Goal: Information Seeking & Learning: Learn about a topic

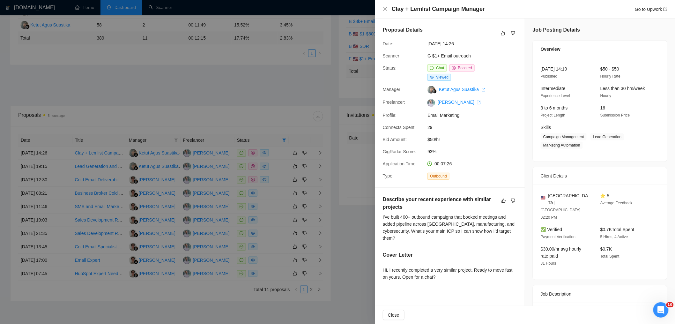
click at [203, 53] on div at bounding box center [337, 162] width 675 height 324
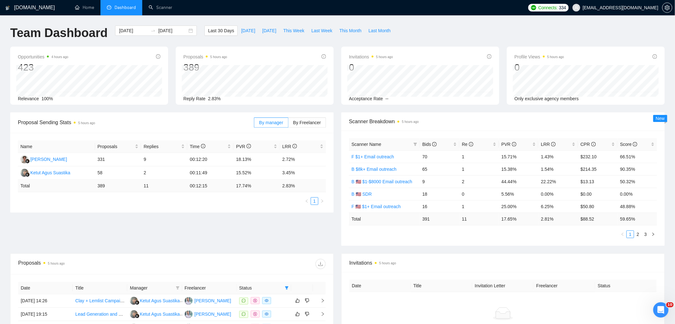
click at [115, 6] on span "Dashboard" at bounding box center [125, 7] width 21 height 5
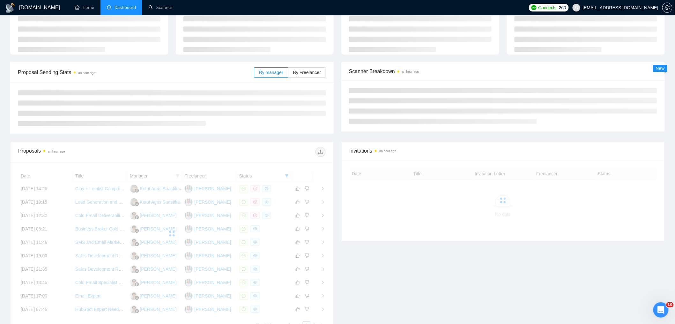
scroll to position [81, 0]
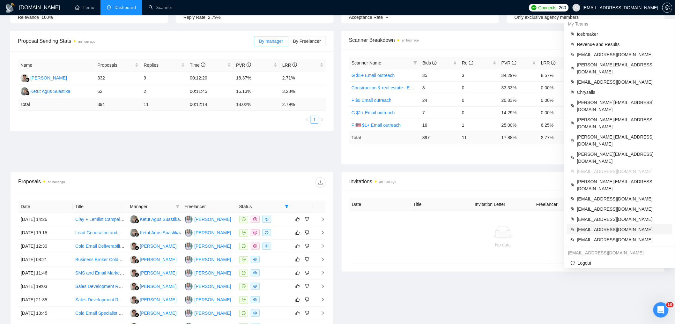
click at [603, 226] on span "[EMAIL_ADDRESS][DOMAIN_NAME]" at bounding box center [623, 229] width 92 height 7
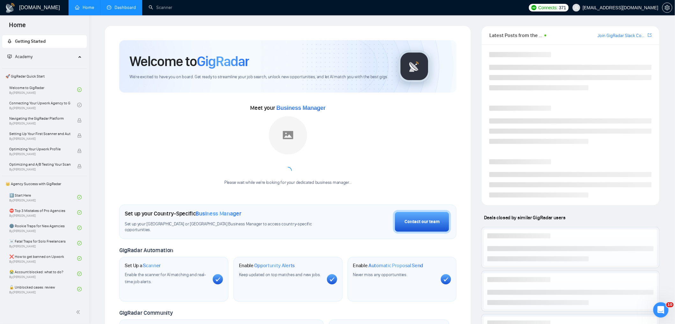
click at [109, 9] on link "Dashboard" at bounding box center [121, 7] width 29 height 5
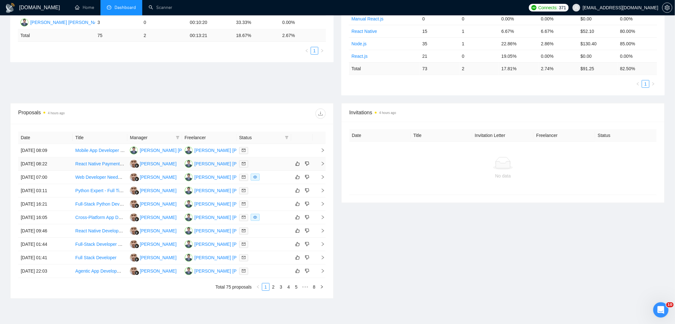
scroll to position [182, 0]
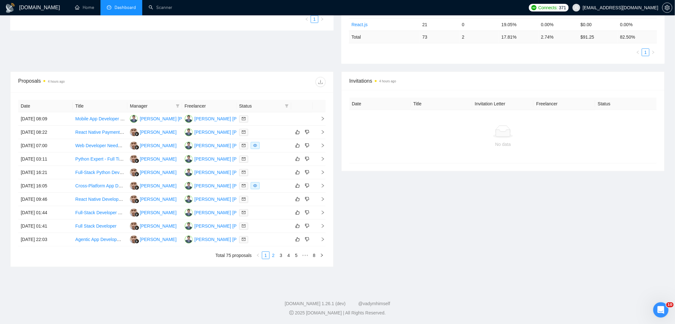
click at [273, 254] on link "2" at bounding box center [273, 255] width 7 height 7
click at [265, 256] on link "1" at bounding box center [265, 255] width 7 height 7
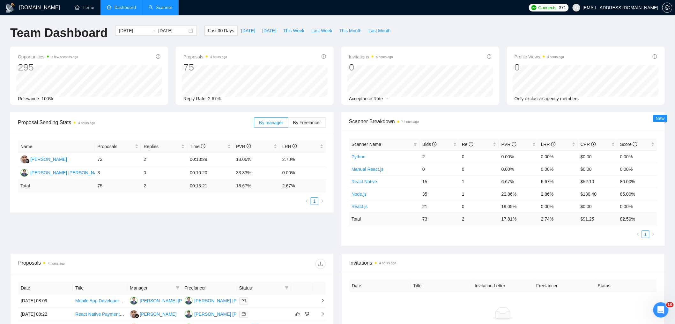
click at [157, 5] on link "Scanner" at bounding box center [161, 7] width 24 height 5
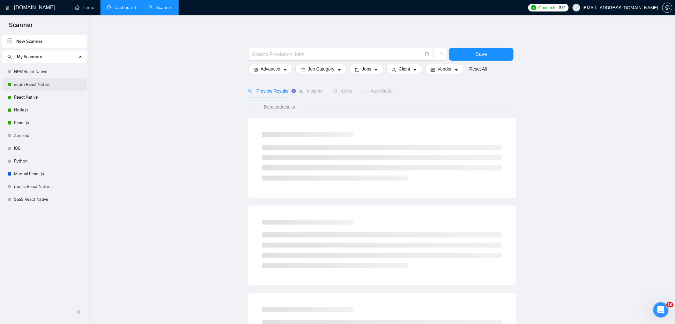
click at [36, 86] on link "ecom React Native" at bounding box center [44, 84] width 61 height 13
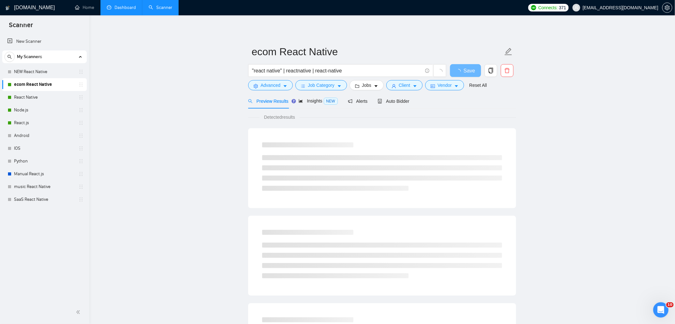
click at [267, 91] on form "ecom React Native "react native" | reactnative | react-native Save Advanced Job…" at bounding box center [382, 67] width 268 height 52
click at [266, 87] on span "Advanced" at bounding box center [271, 85] width 20 height 7
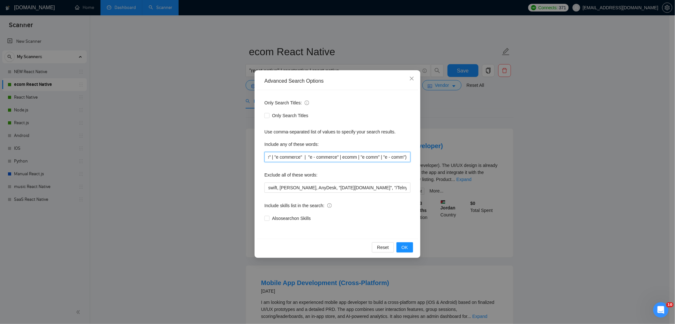
scroll to position [0, 65]
drag, startPoint x: 369, startPoint y: 155, endPoint x: 408, endPoint y: 156, distance: 39.2
click at [408, 156] on input "(ecommerce | "e-commerce" | "e commerce" | "e - commerce" | ecomm | "e comm" | …" at bounding box center [338, 157] width 146 height 10
click at [356, 155] on input "(ecommerce | "e-commerce" | "e commerce" | "e - commerce" | ecomm | "e comm" | …" at bounding box center [338, 157] width 146 height 10
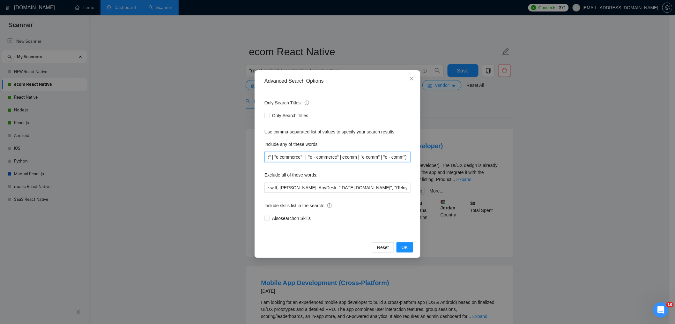
click at [356, 155] on input "(ecommerce | "e-commerce" | "e commerce" | "e - commerce" | ecomm | "e comm" | …" at bounding box center [338, 157] width 146 height 10
click at [267, 157] on input "(ecommerce | "e-commerce" | "e commerce" | "e - commerce" | ecomm | "e comm" | …" at bounding box center [338, 157] width 146 height 10
drag, startPoint x: 338, startPoint y: 159, endPoint x: 419, endPoint y: 158, distance: 80.4
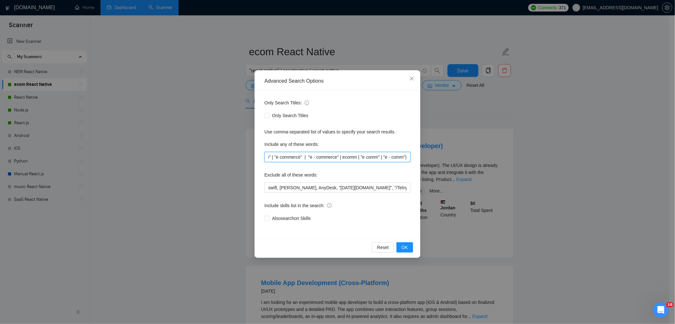
click at [419, 158] on div "Advanced Search Options Only Search Titles: Only Search Titles Use comma-separa…" at bounding box center [338, 164] width 166 height 188
click at [409, 160] on input "(ecommerce | "e-commerce" | "e commerce" | "e - commerce" | ecomm | "e comm" | …" at bounding box center [338, 157] width 146 height 10
click at [453, 144] on div "Advanced Search Options Only Search Titles: Only Search Titles Use comma-separa…" at bounding box center [337, 162] width 675 height 324
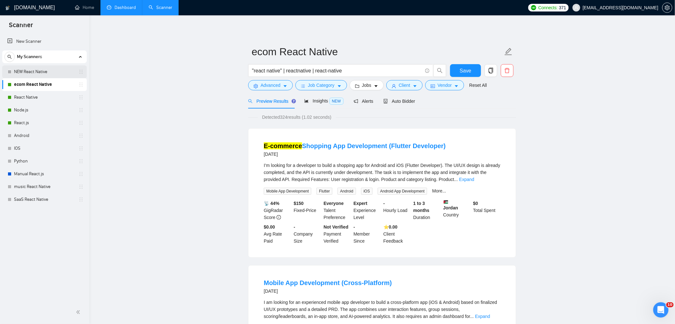
click at [38, 68] on link "NEW React Native" at bounding box center [44, 71] width 61 height 13
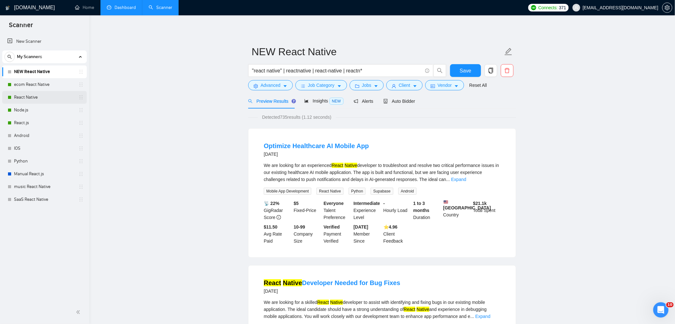
click at [46, 95] on link "React Native" at bounding box center [44, 97] width 61 height 13
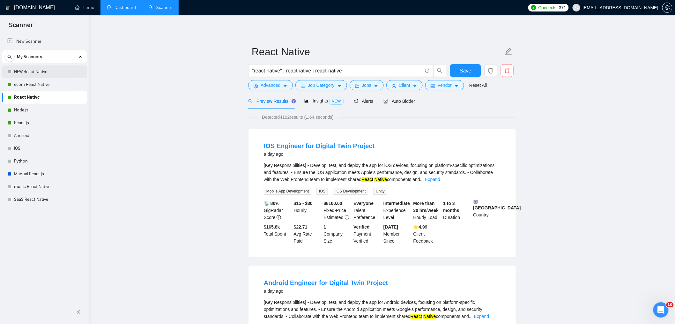
click at [44, 70] on link "NEW React Native" at bounding box center [44, 71] width 61 height 13
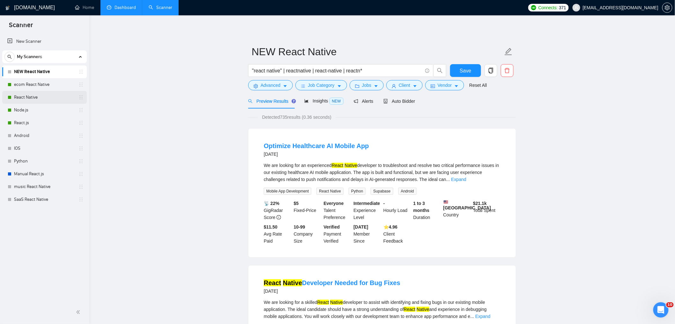
click at [47, 97] on link "React Native" at bounding box center [44, 97] width 61 height 13
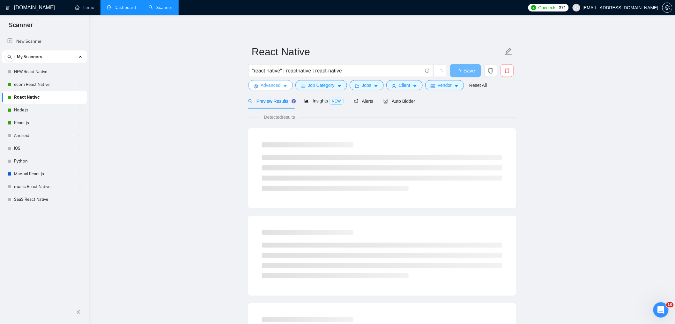
click at [273, 86] on span "Advanced" at bounding box center [271, 85] width 20 height 7
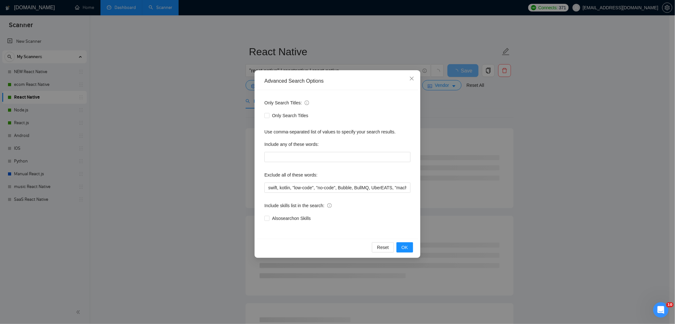
click at [208, 119] on div "Advanced Search Options Only Search Titles: Only Search Titles Use comma-separa…" at bounding box center [337, 162] width 675 height 324
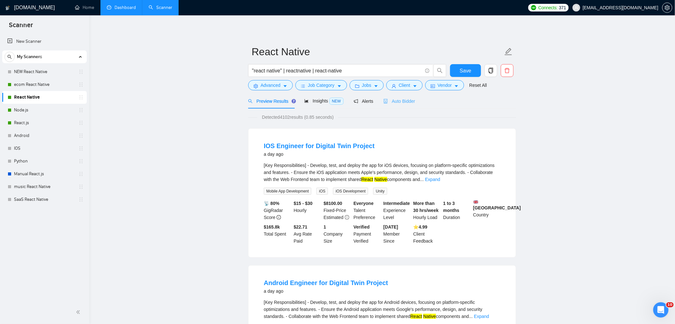
drag, startPoint x: 402, startPoint y: 96, endPoint x: 408, endPoint y: 98, distance: 6.0
click at [402, 97] on div "Auto Bidder" at bounding box center [400, 100] width 32 height 15
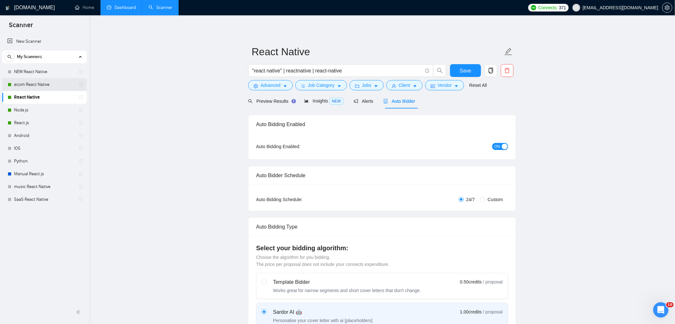
click at [39, 88] on link "ecom React Native" at bounding box center [44, 84] width 61 height 13
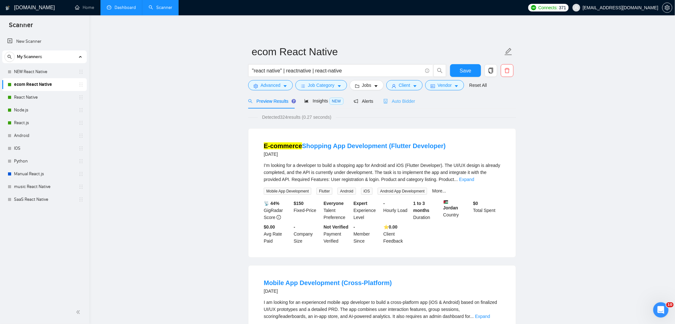
click at [415, 97] on div "Auto Bidder" at bounding box center [400, 100] width 32 height 15
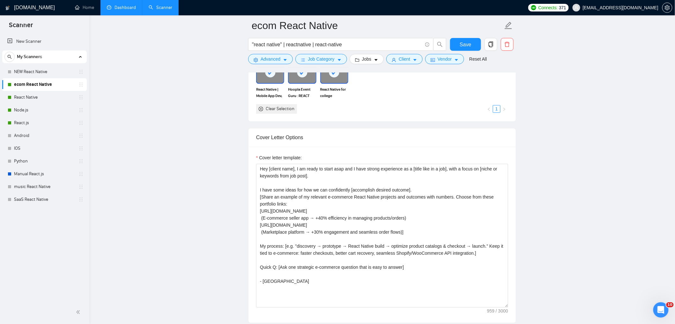
scroll to position [685, 0]
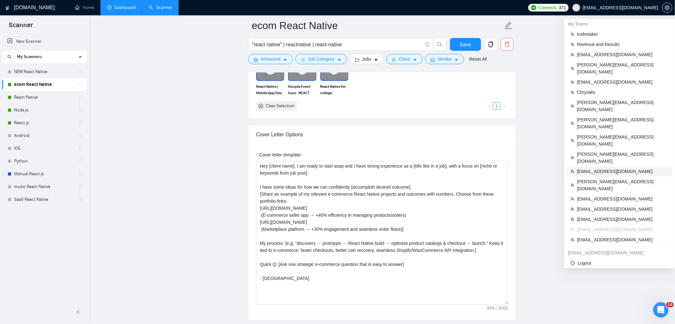
click at [600, 168] on span "[EMAIL_ADDRESS][DOMAIN_NAME]" at bounding box center [623, 171] width 92 height 7
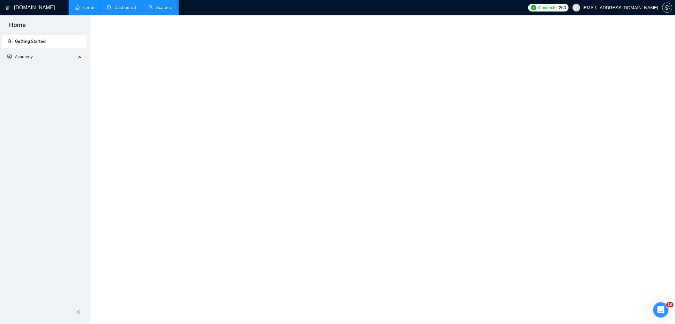
scroll to position [168, 0]
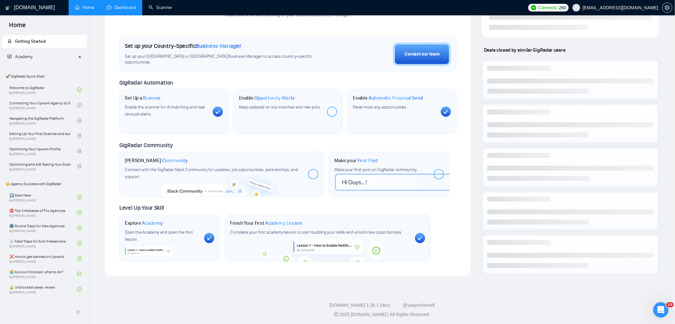
drag, startPoint x: 155, startPoint y: 5, endPoint x: 119, endPoint y: 30, distance: 44.7
click at [155, 5] on link "Scanner" at bounding box center [161, 7] width 24 height 5
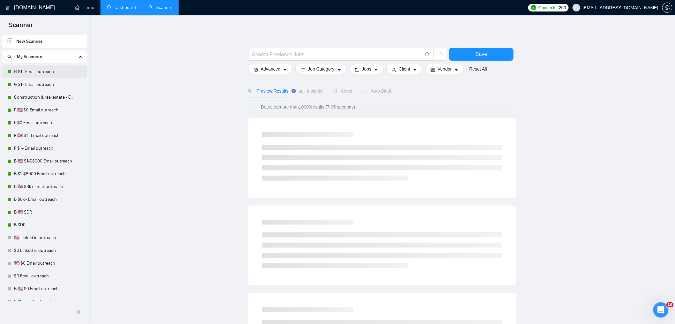
click at [38, 76] on link "G $1+ Email outreach" at bounding box center [44, 71] width 61 height 13
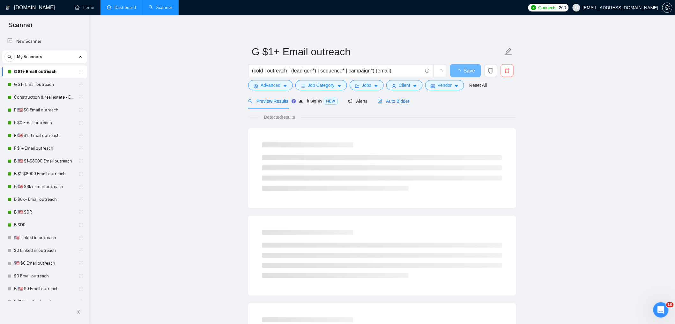
click at [393, 101] on span "Auto Bidder" at bounding box center [394, 101] width 32 height 5
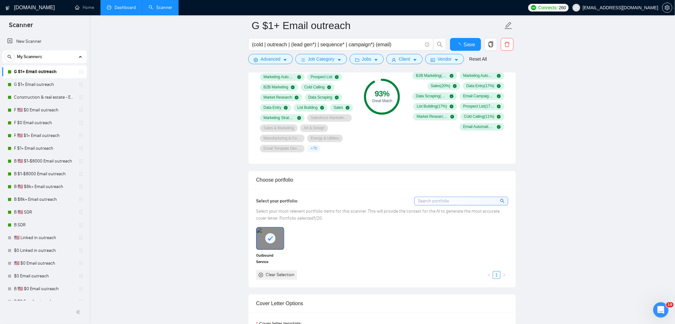
scroll to position [545, 0]
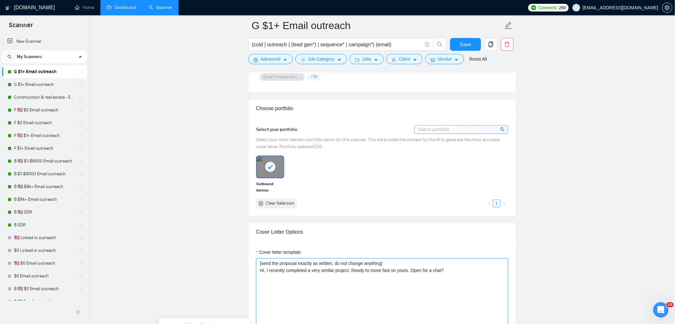
drag, startPoint x: 466, startPoint y: 298, endPoint x: 210, endPoint y: 222, distance: 267.0
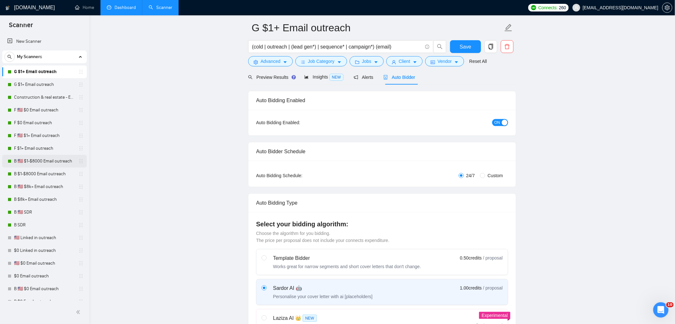
scroll to position [0, 0]
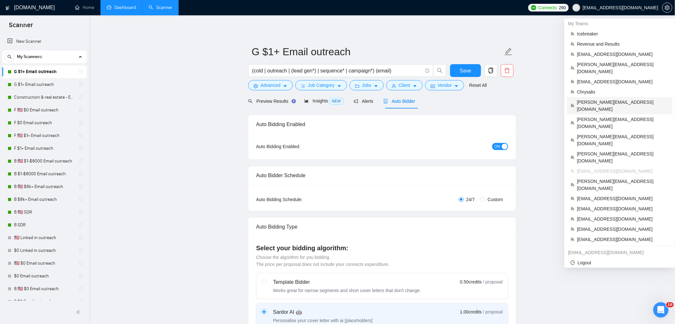
click at [600, 99] on span "[PERSON_NAME][EMAIL_ADDRESS][DOMAIN_NAME]" at bounding box center [623, 106] width 92 height 14
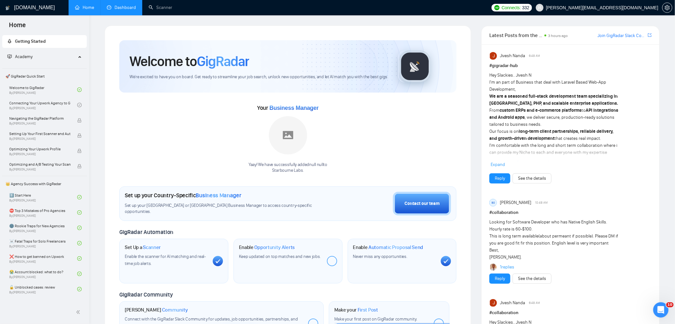
click at [131, 6] on link "Dashboard" at bounding box center [121, 7] width 29 height 5
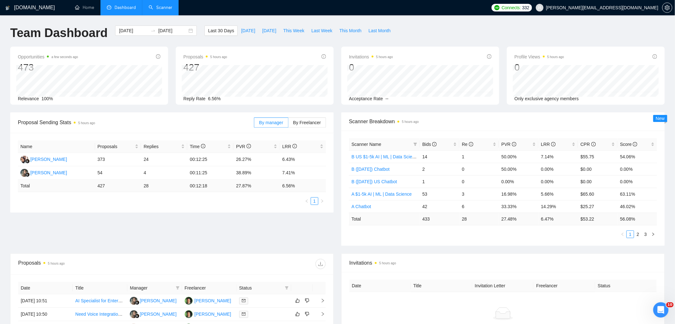
drag, startPoint x: 192, startPoint y: 13, endPoint x: 169, endPoint y: 12, distance: 23.0
click at [192, 13] on ul "Home Dashboard Scanner" at bounding box center [277, 7] width 422 height 15
click at [197, 5] on link "Profile" at bounding box center [195, 7] width 20 height 5
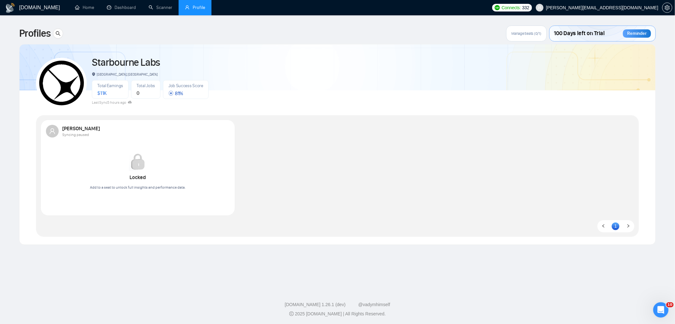
drag, startPoint x: 175, startPoint y: 88, endPoint x: 166, endPoint y: 91, distance: 9.7
click at [175, 87] on span "Job Success Score" at bounding box center [185, 85] width 35 height 5
click at [119, 88] on span "Total Earnings" at bounding box center [110, 85] width 26 height 5
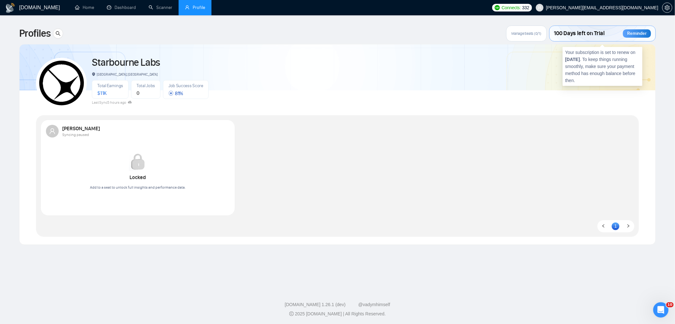
click at [517, 33] on span "Manage Seats (0/1)" at bounding box center [527, 33] width 30 height 5
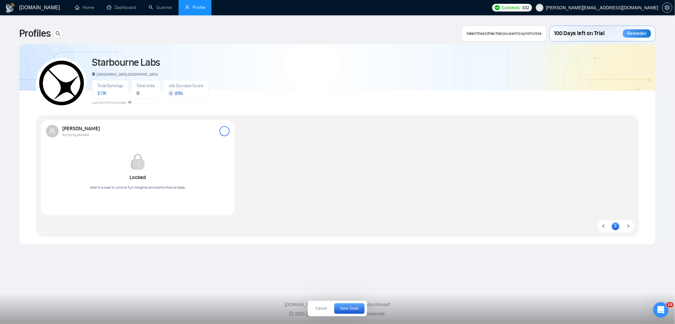
click at [182, 142] on div "Marlon Wiprud Syncing paused Locked Add to a seat to unlock full insights and p…" at bounding box center [138, 160] width 192 height 79
click at [231, 129] on div "Marlon Wiprud Syncing paused Locked Add to a seat to unlock full insights and p…" at bounding box center [138, 160] width 192 height 79
click at [227, 133] on div at bounding box center [225, 131] width 10 height 10
click at [354, 309] on span "Save Seats" at bounding box center [349, 308] width 19 height 4
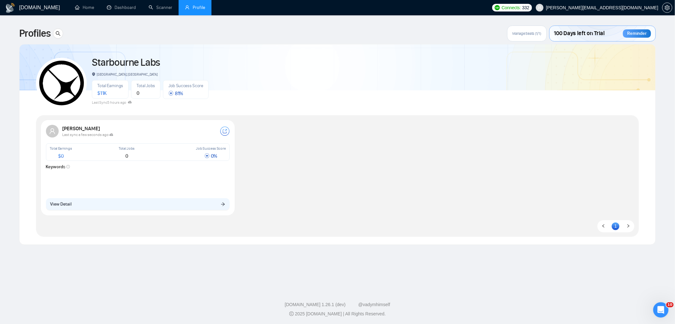
click at [108, 155] on div "0" at bounding box center [127, 155] width 42 height 5
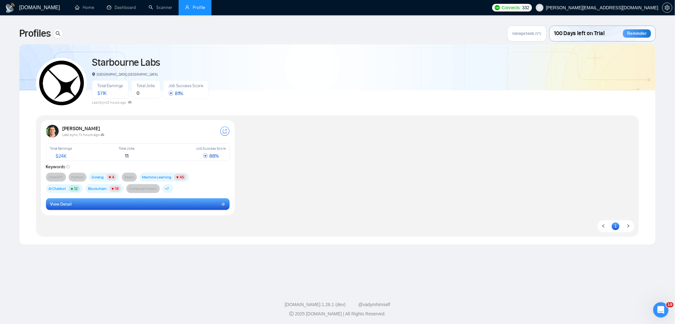
click at [174, 205] on button "View Detail" at bounding box center [138, 204] width 184 height 12
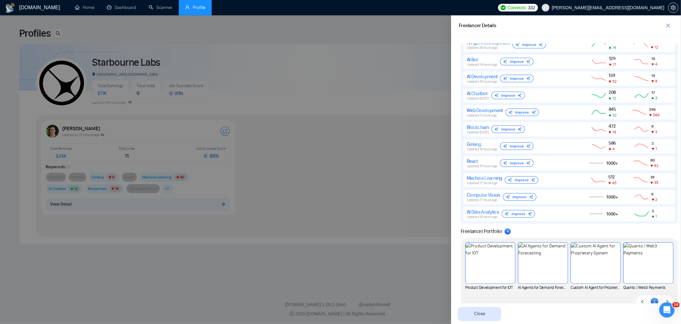
scroll to position [399, 0]
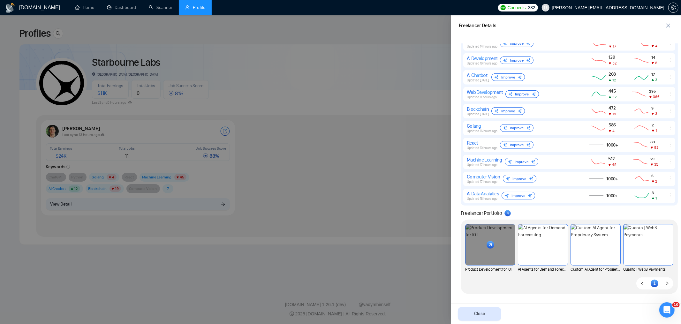
click at [490, 243] on rect at bounding box center [490, 245] width 8 height 8
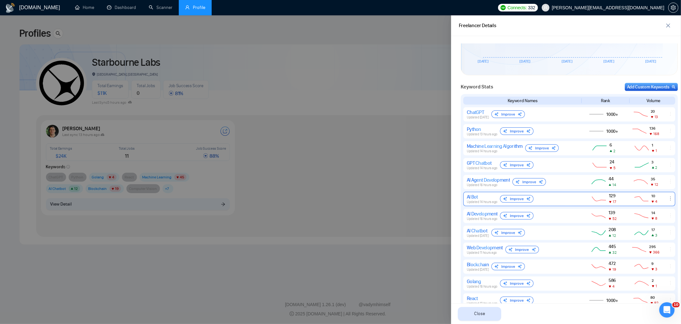
scroll to position [213, 0]
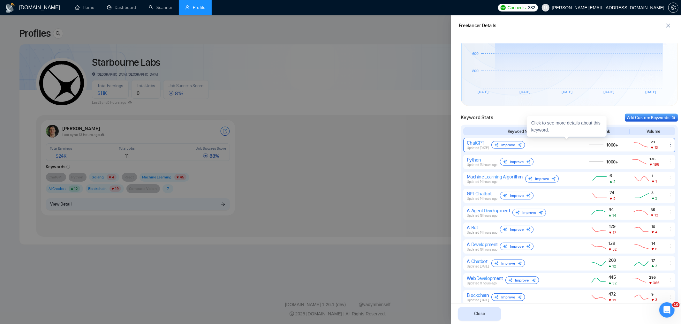
click at [547, 146] on div "ChatGPT Updated 2 days ago Improve" at bounding box center [521, 145] width 110 height 10
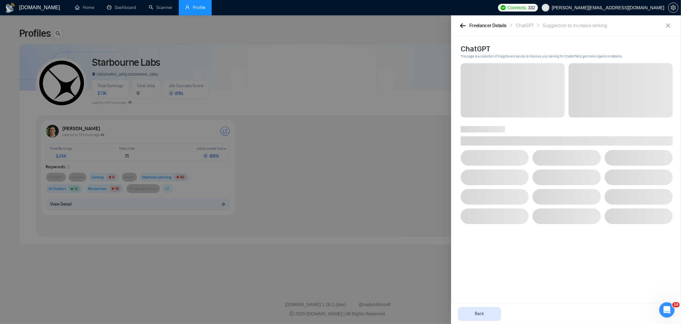
scroll to position [0, 0]
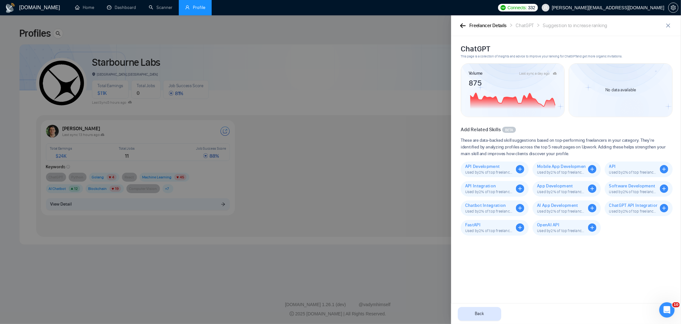
click at [446, 162] on div at bounding box center [340, 169] width 681 height 309
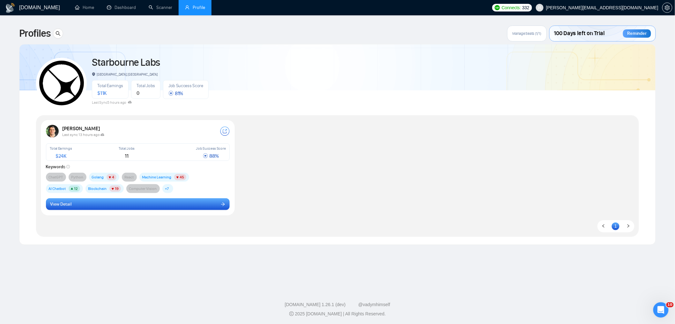
click at [111, 204] on button "View Detail" at bounding box center [138, 204] width 184 height 12
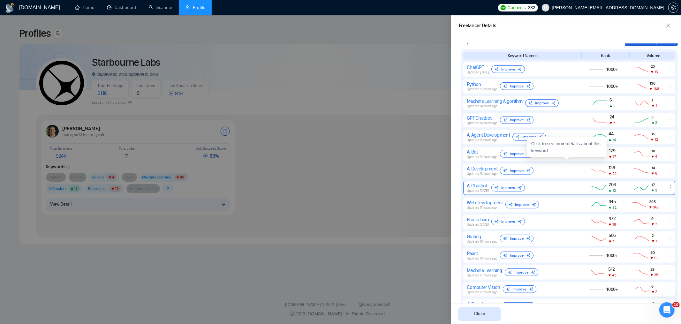
scroll to position [294, 0]
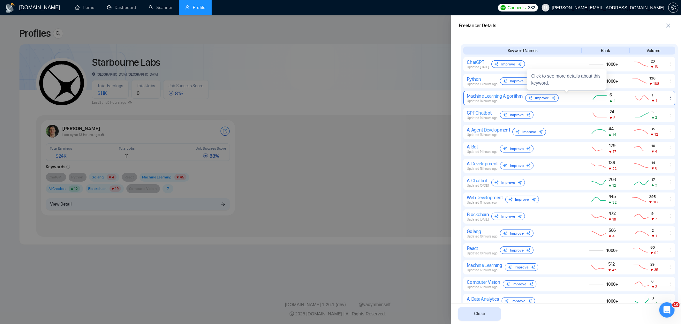
click at [508, 97] on div "Machine Learning Algorithm" at bounding box center [494, 96] width 56 height 6
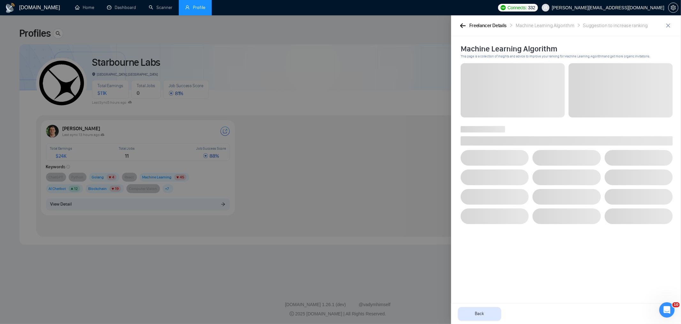
scroll to position [0, 0]
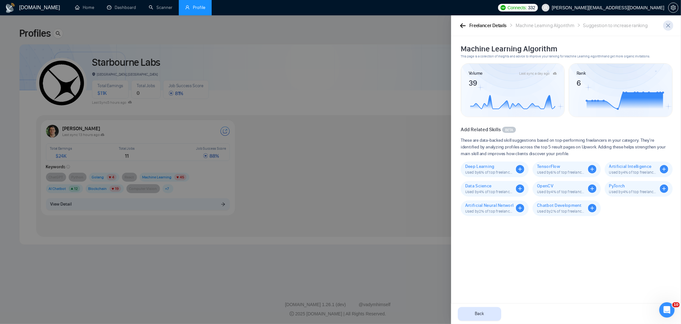
click at [669, 26] on icon "close" at bounding box center [668, 26] width 4 height 4
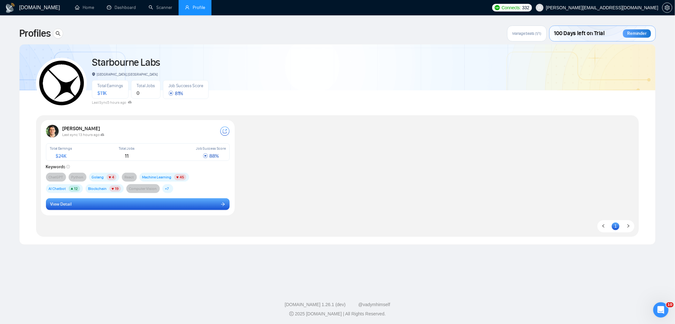
click at [115, 207] on button "View Detail" at bounding box center [138, 204] width 184 height 12
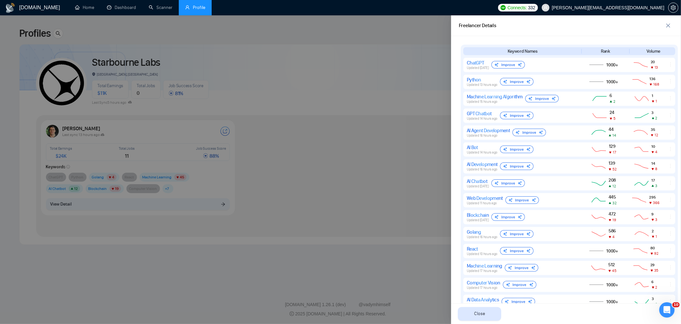
scroll to position [284, 0]
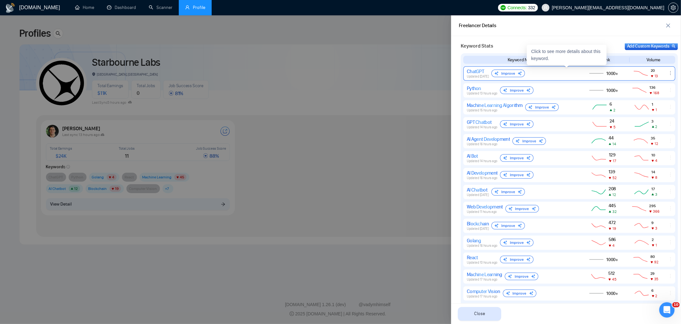
click at [511, 74] on div "Improve" at bounding box center [508, 74] width 34 height 8
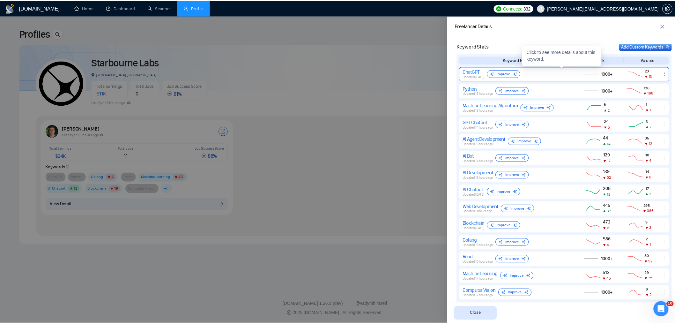
scroll to position [0, 0]
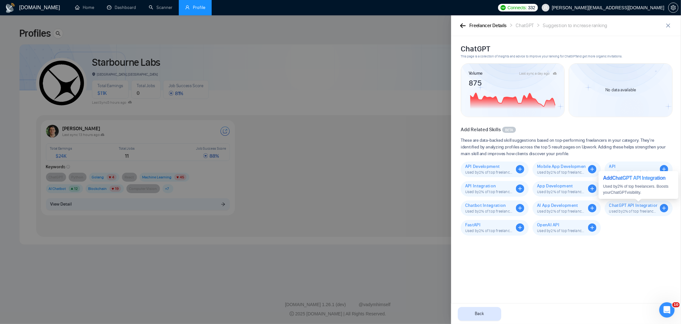
click at [664, 190] on div "Used by 2 % of top freelancers. Boosts your ChatGPT visibility." at bounding box center [638, 189] width 71 height 12
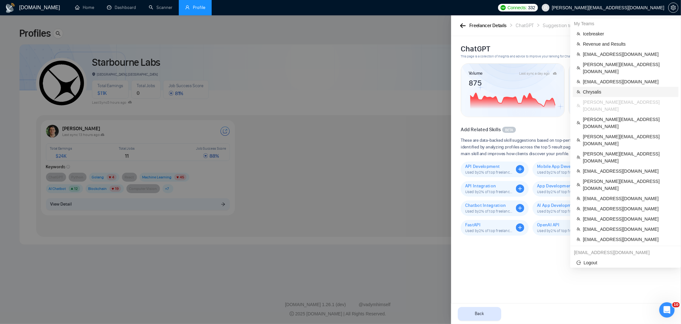
click at [603, 88] on span "Chrysalis" at bounding box center [629, 91] width 92 height 7
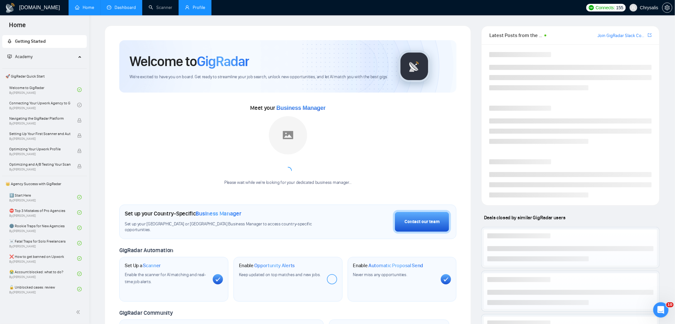
click at [130, 9] on link "Dashboard" at bounding box center [121, 7] width 29 height 5
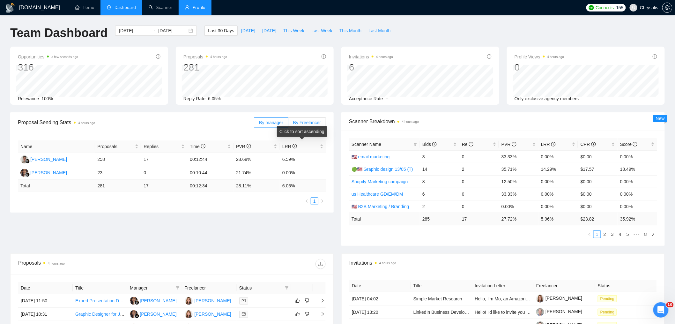
click at [313, 124] on span "By Freelancer" at bounding box center [307, 122] width 28 height 5
click at [288, 124] on input "By Freelancer" at bounding box center [288, 124] width 0 height 0
click at [308, 119] on label "By Freelancer" at bounding box center [307, 122] width 38 height 10
click at [288, 124] on input "By Freelancer" at bounding box center [288, 124] width 0 height 0
click at [45, 159] on div "Taryn Kelley" at bounding box center [48, 159] width 37 height 7
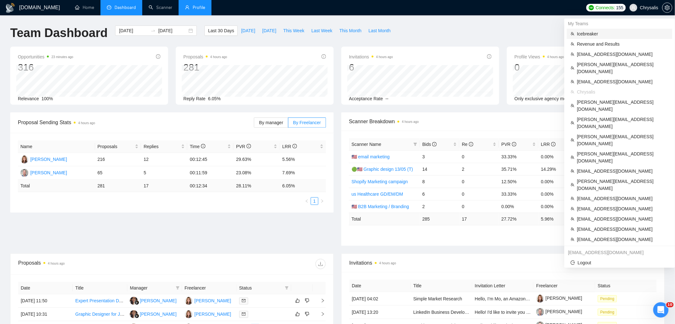
click at [602, 34] on span "Icebreaker" at bounding box center [623, 33] width 92 height 7
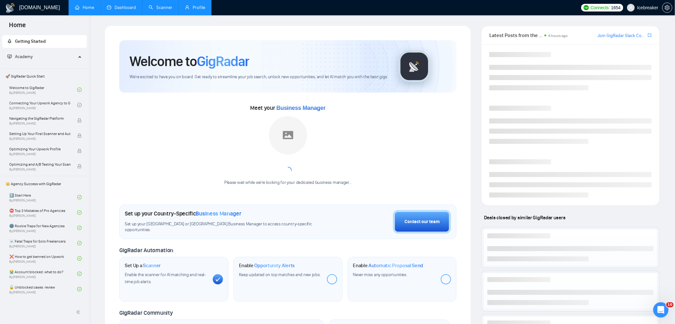
click at [158, 7] on link "Scanner" at bounding box center [161, 7] width 24 height 5
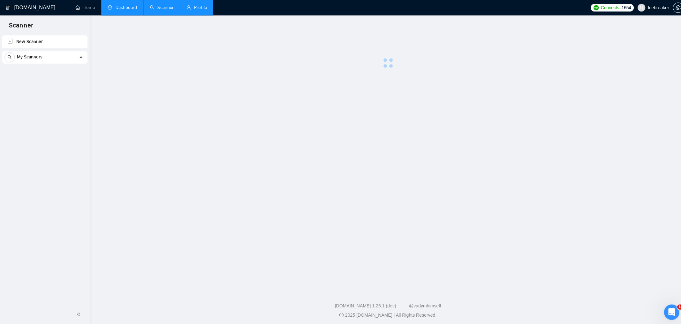
click at [115, 8] on link "Dashboard" at bounding box center [121, 7] width 29 height 5
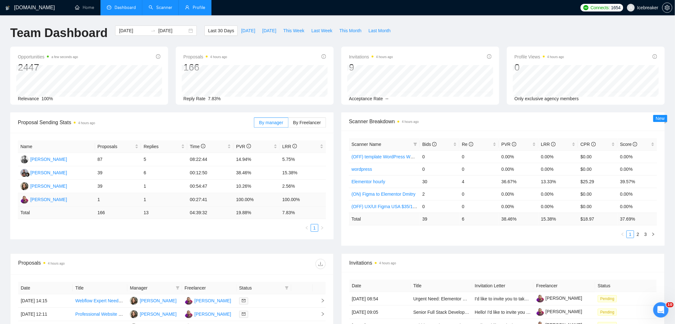
click at [47, 199] on div "Dmitrii Bilcenco" at bounding box center [48, 199] width 37 height 7
